Goal: Navigation & Orientation: Go to known website

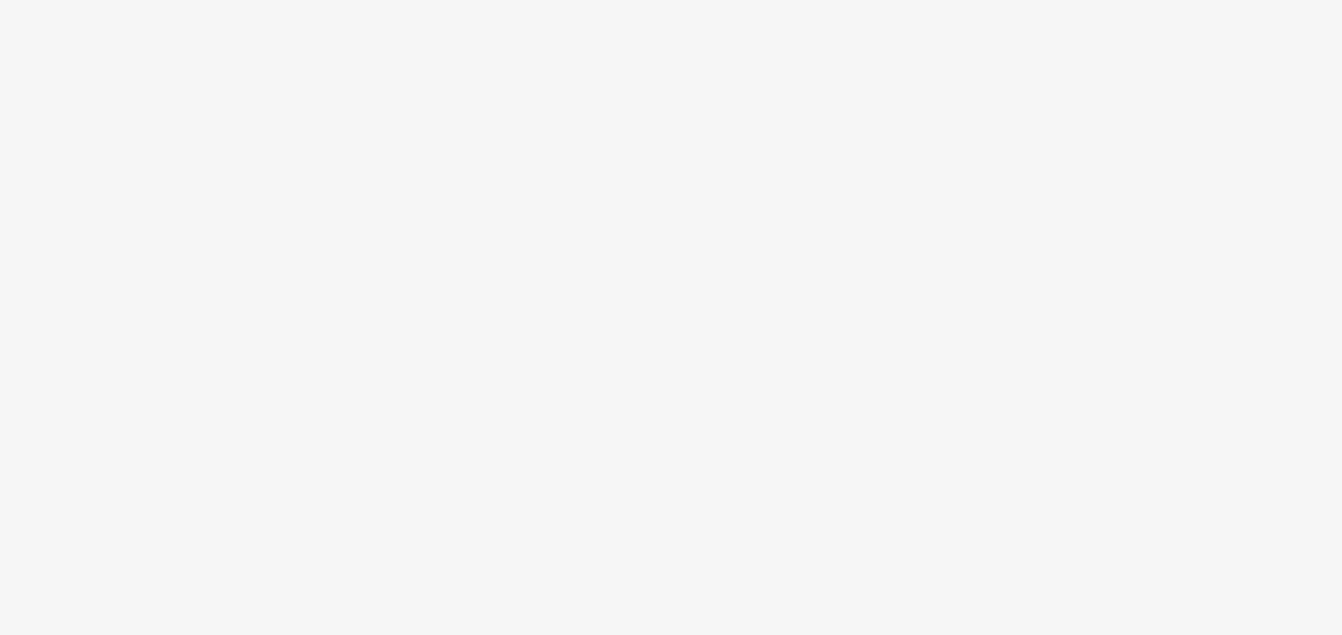
click at [784, 439] on body at bounding box center [671, 317] width 1342 height 635
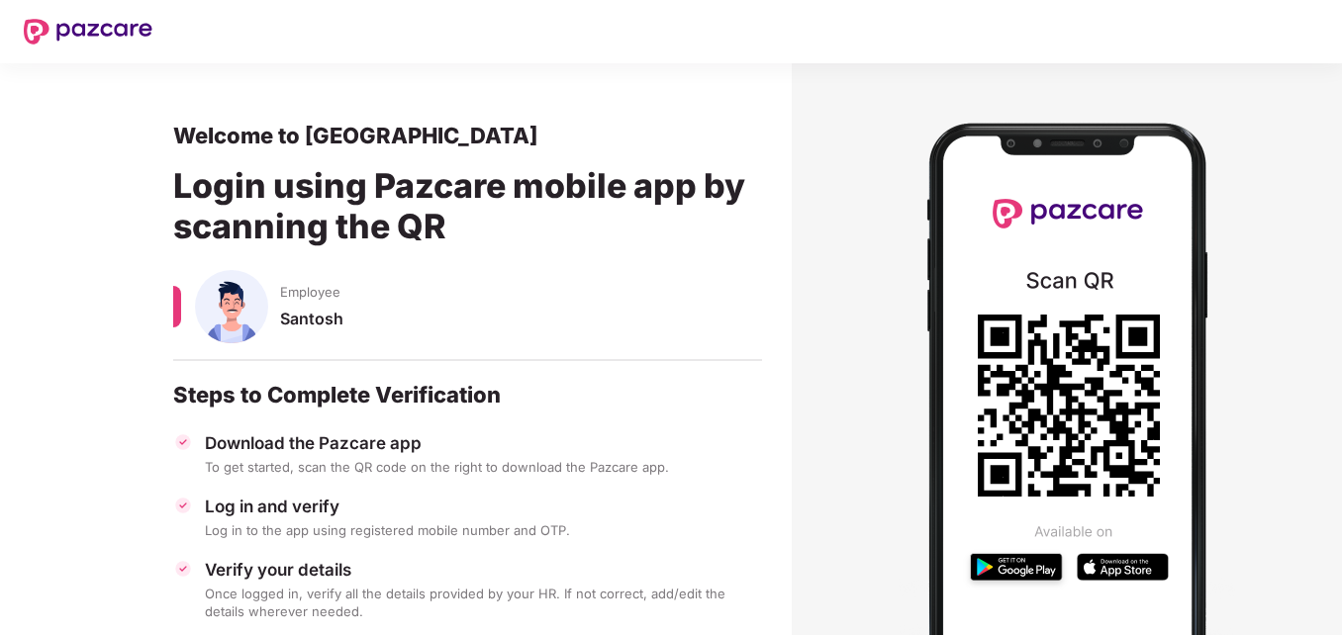
click at [1091, 358] on icon at bounding box center [1069, 406] width 182 height 182
drag, startPoint x: 1335, startPoint y: 254, endPoint x: 1347, endPoint y: 487, distance: 232.8
click at [1341, 487] on html "Welcome to Pazcare Login using Pazcare mobile app by scanning the QR Employee S…" at bounding box center [671, 317] width 1342 height 635
drag, startPoint x: 1341, startPoint y: 358, endPoint x: 1344, endPoint y: 424, distance: 65.4
click at [1341, 424] on html "Welcome to Pazcare Login using Pazcare mobile app by scanning the QR Employee S…" at bounding box center [671, 317] width 1342 height 635
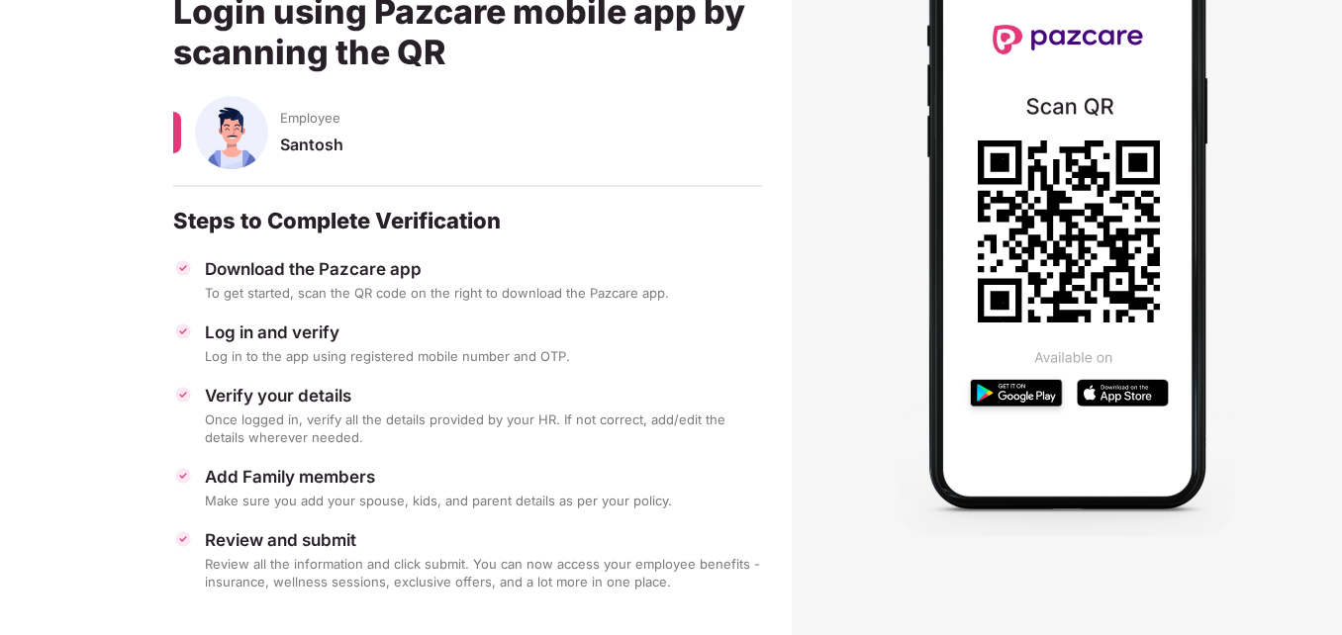
scroll to position [188, 0]
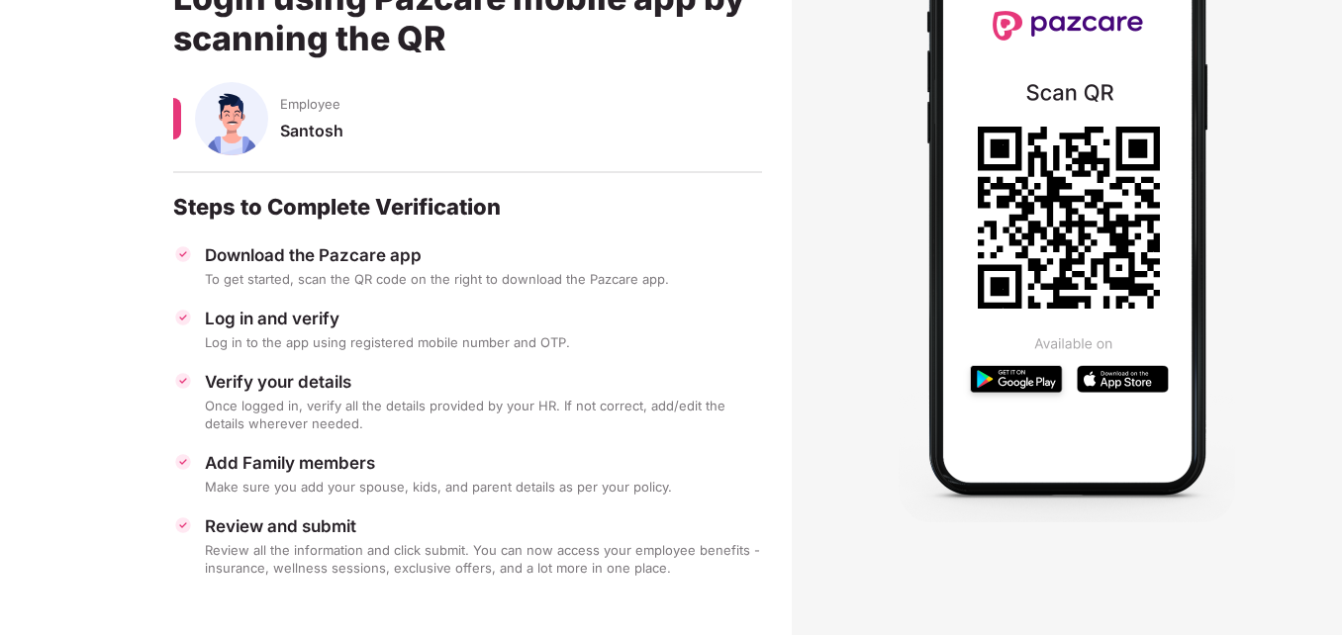
click at [1087, 244] on icon at bounding box center [1069, 218] width 182 height 182
